Goal: Information Seeking & Learning: Learn about a topic

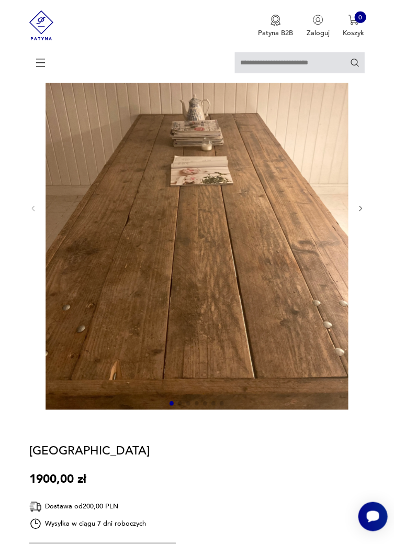
scroll to position [133, 0]
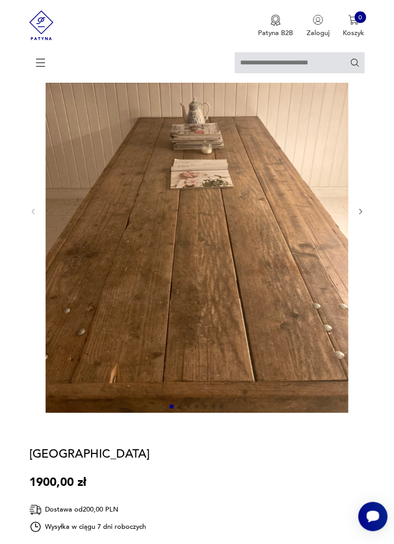
click at [361, 212] on icon "button" at bounding box center [360, 211] width 7 height 7
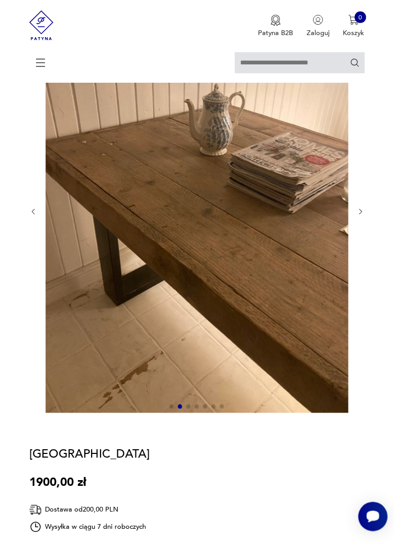
click at [381, 216] on section "Opis produktu Stary drewniany stół o wymiarach: Szer 98,5cm Wys 74cm Dl 240cm R…" at bounding box center [197, 508] width 394 height 999
click at [371, 214] on section "Opis produktu Stary drewniany stół o wymiarach: Szer 98,5cm Wys 74cm Dl 240cm R…" at bounding box center [197, 508] width 394 height 999
click at [361, 212] on icon "button" at bounding box center [360, 211] width 7 height 7
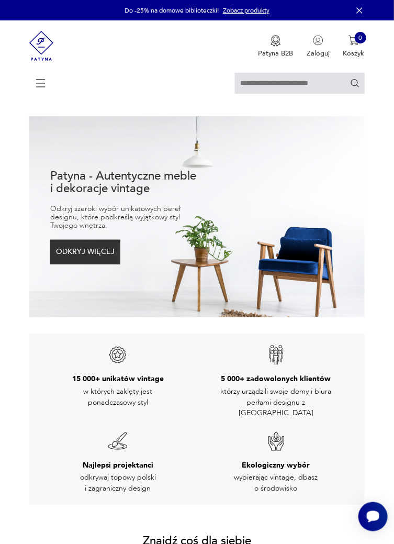
click at [45, 77] on icon at bounding box center [41, 83] width 37 height 37
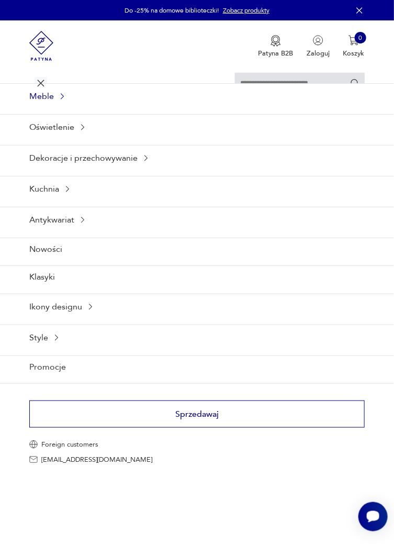
click at [52, 98] on div "Meble" at bounding box center [197, 96] width 394 height 26
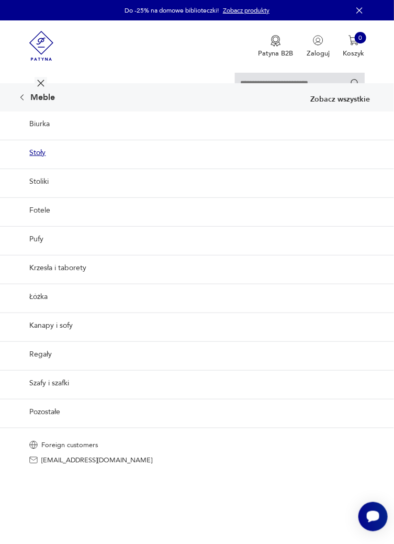
click at [45, 150] on link "Stoły" at bounding box center [197, 153] width 394 height 26
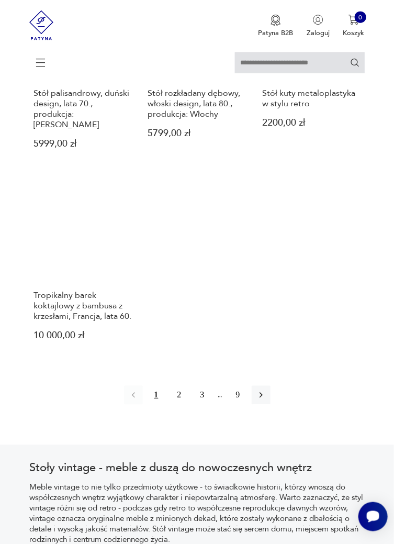
scroll to position [1224, 0]
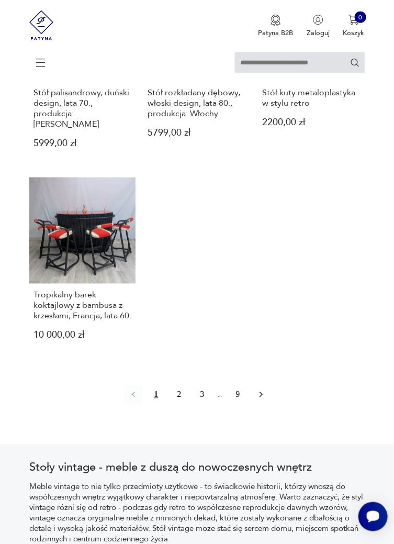
click at [268, 404] on button "button" at bounding box center [261, 395] width 19 height 19
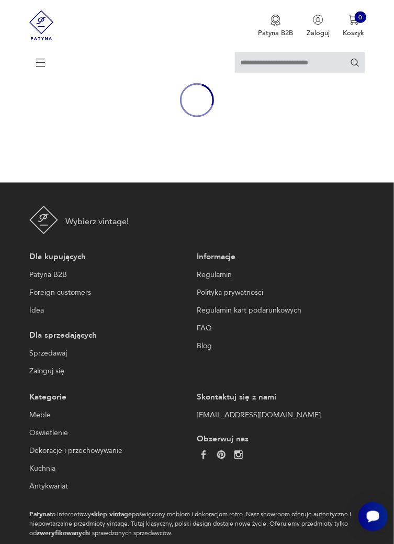
scroll to position [174, 0]
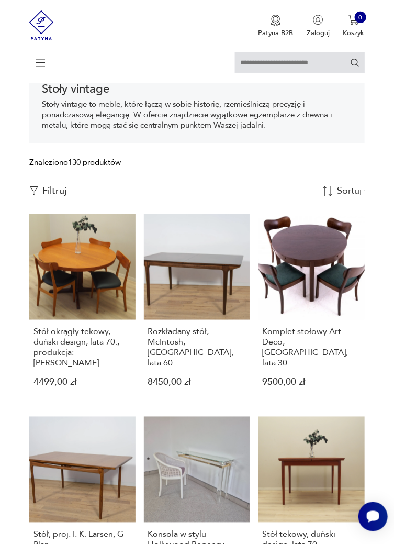
click at [44, 65] on icon at bounding box center [41, 63] width 37 height 37
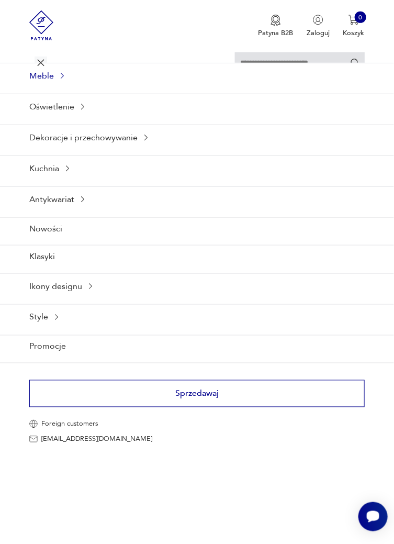
click at [51, 79] on div "Meble" at bounding box center [197, 76] width 394 height 26
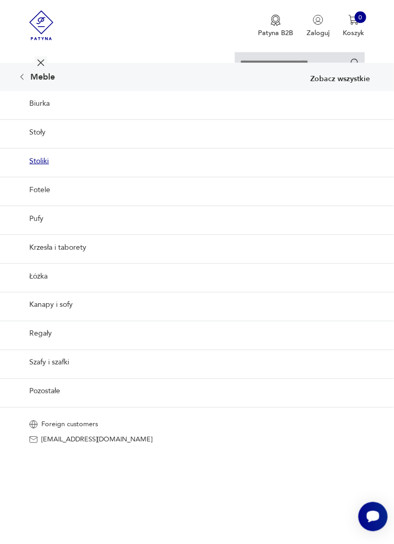
click at [46, 161] on link "Stoliki" at bounding box center [197, 161] width 394 height 26
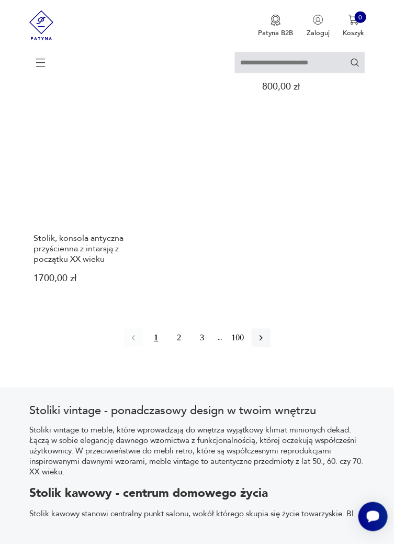
scroll to position [1300, 0]
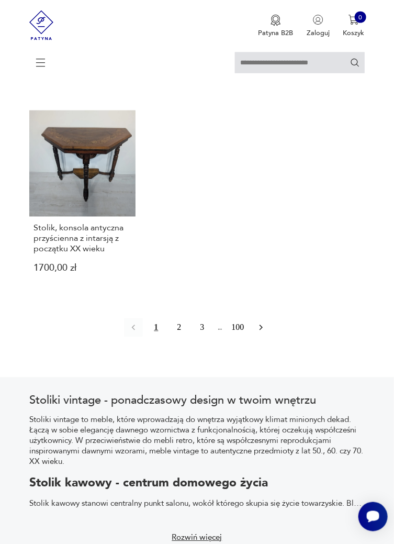
click at [268, 337] on button "button" at bounding box center [261, 327] width 19 height 19
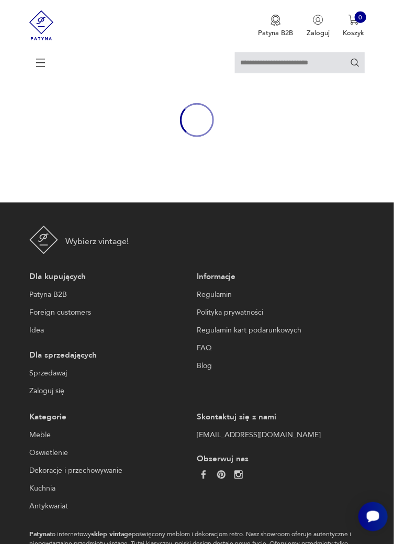
scroll to position [161, 0]
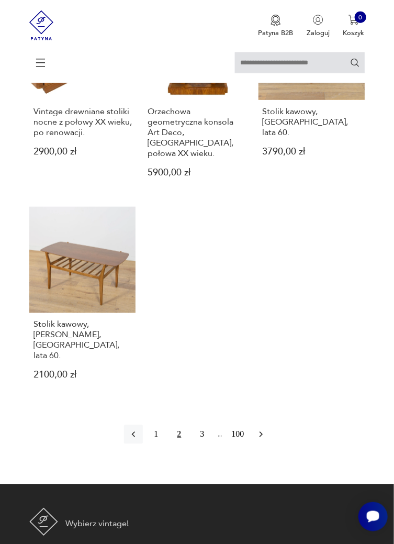
click at [270, 444] on button "button" at bounding box center [261, 434] width 19 height 19
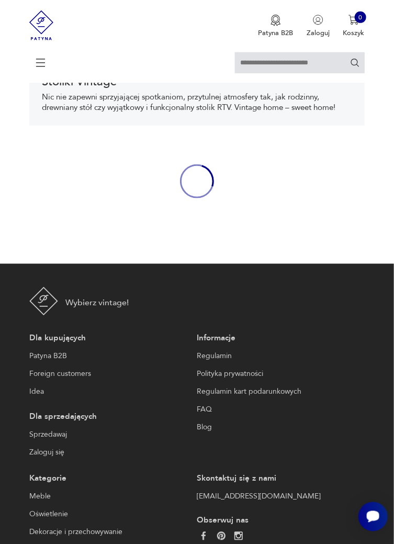
scroll to position [161, 0]
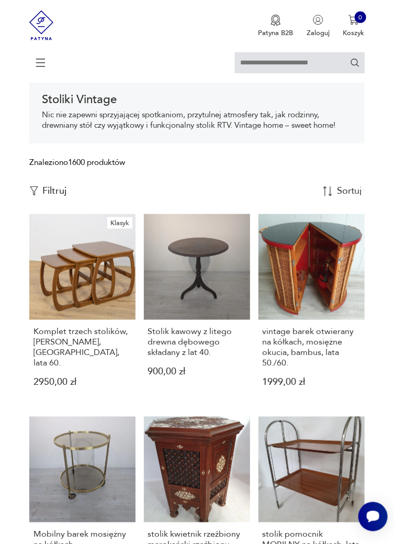
click at [56, 191] on p "Filtruj" at bounding box center [54, 191] width 24 height 12
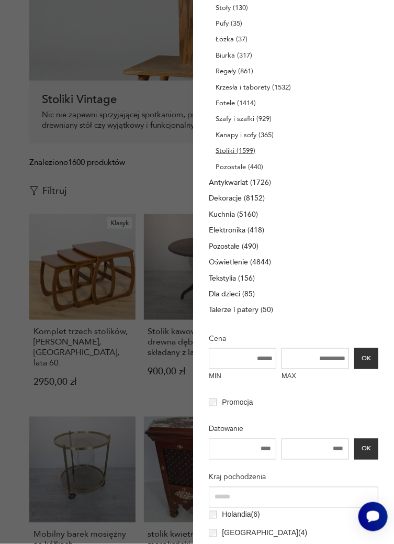
scroll to position [0, 0]
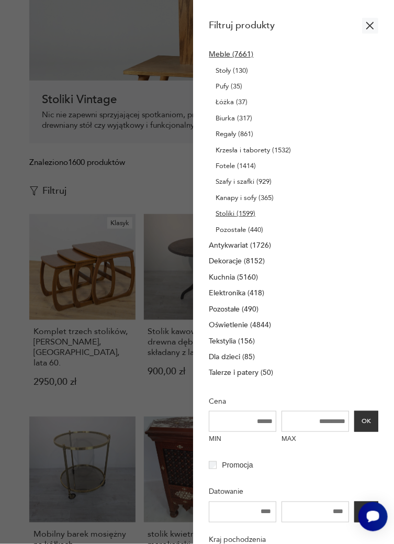
click at [371, 20] on icon "button" at bounding box center [370, 25] width 13 height 13
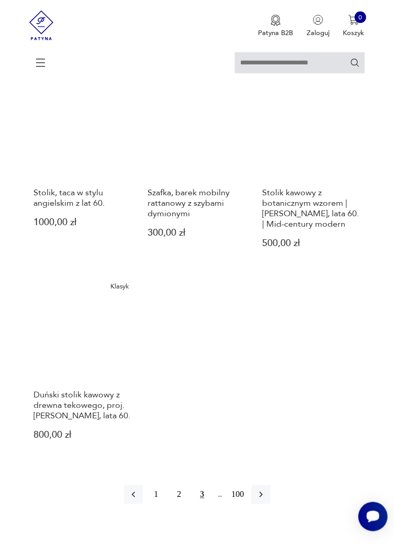
scroll to position [1102, 0]
